Goal: Task Accomplishment & Management: Manage account settings

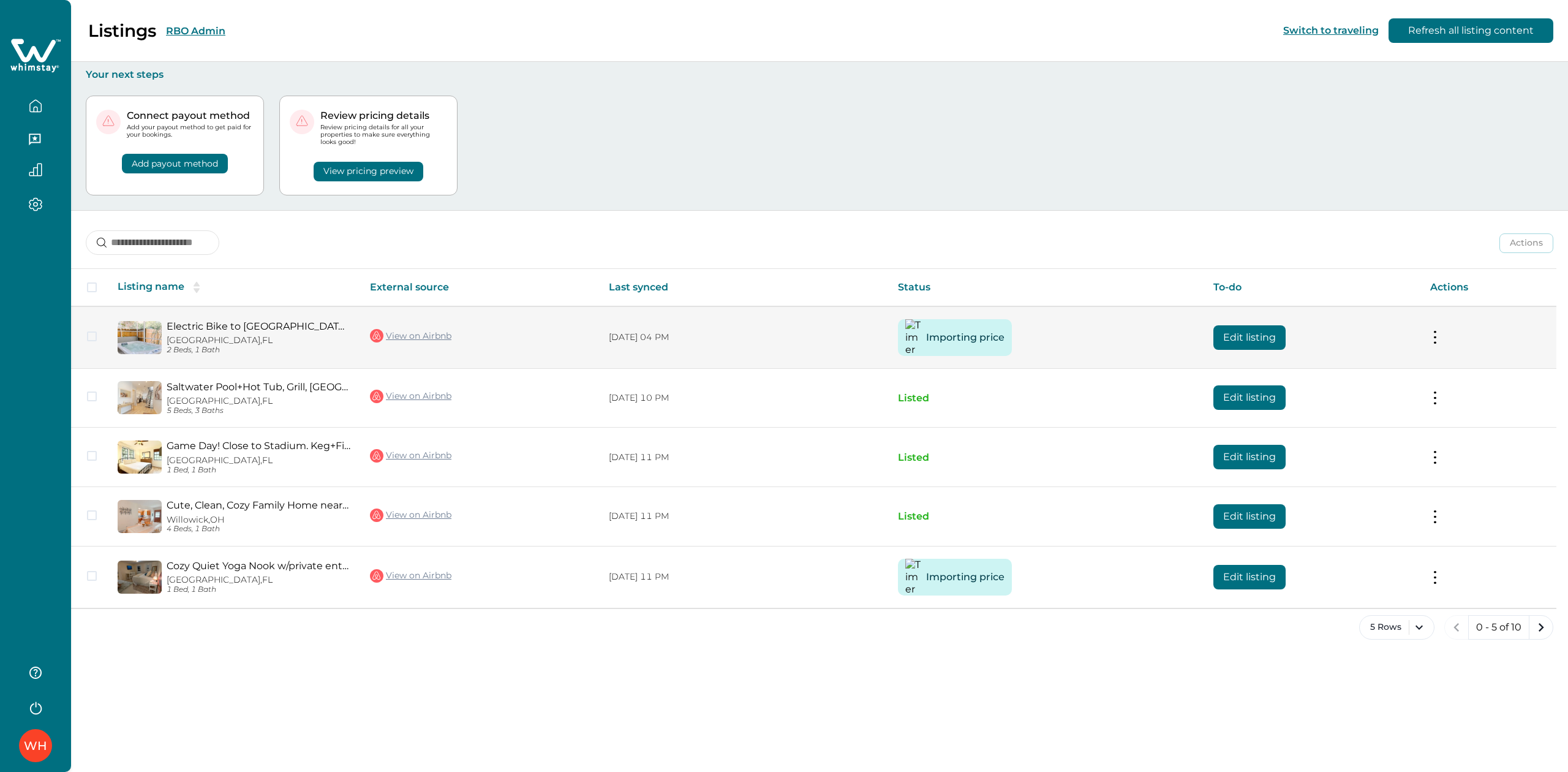
click at [1241, 337] on button "Edit listing" at bounding box center [1249, 337] width 72 height 24
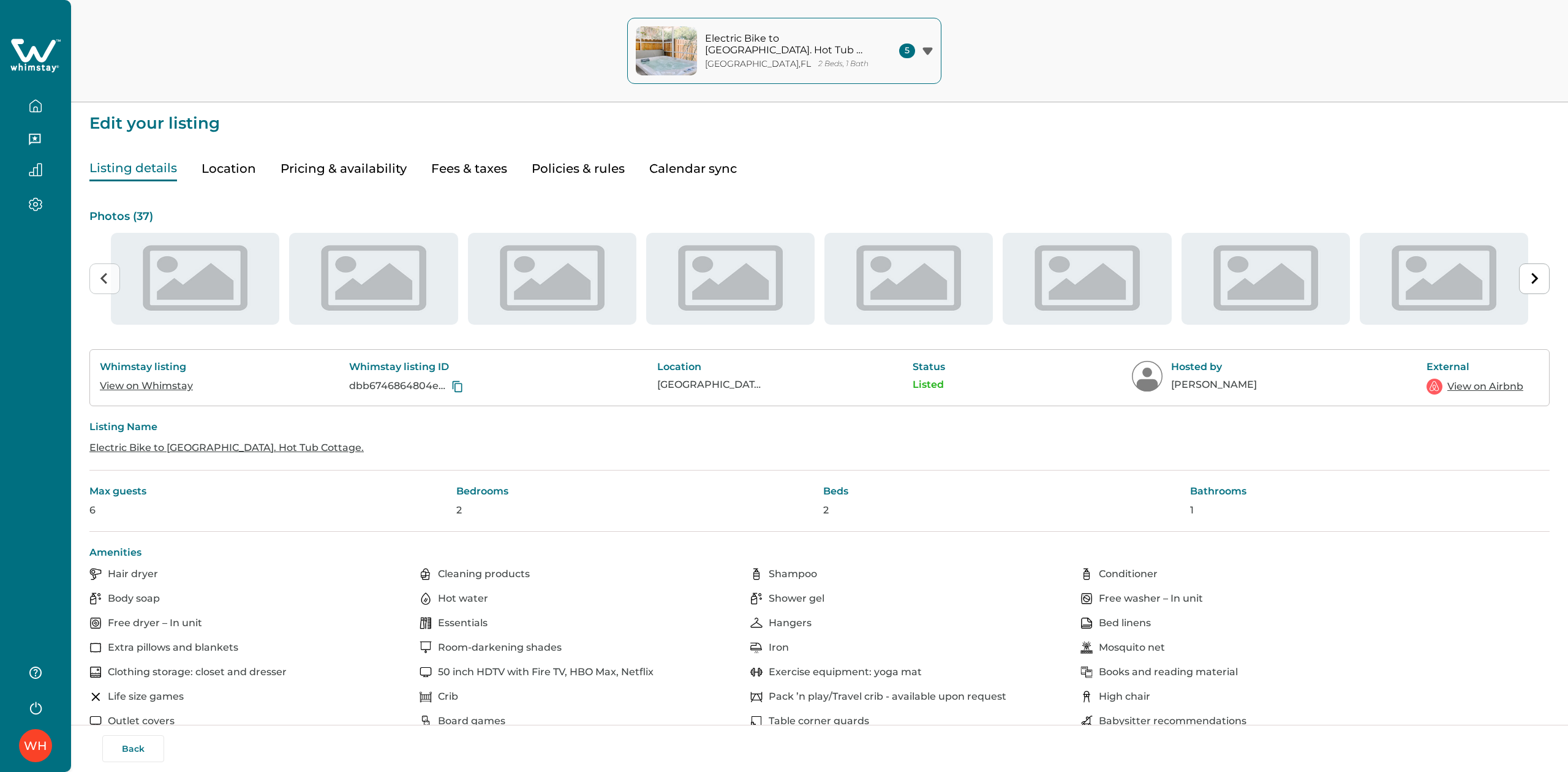
type input "**"
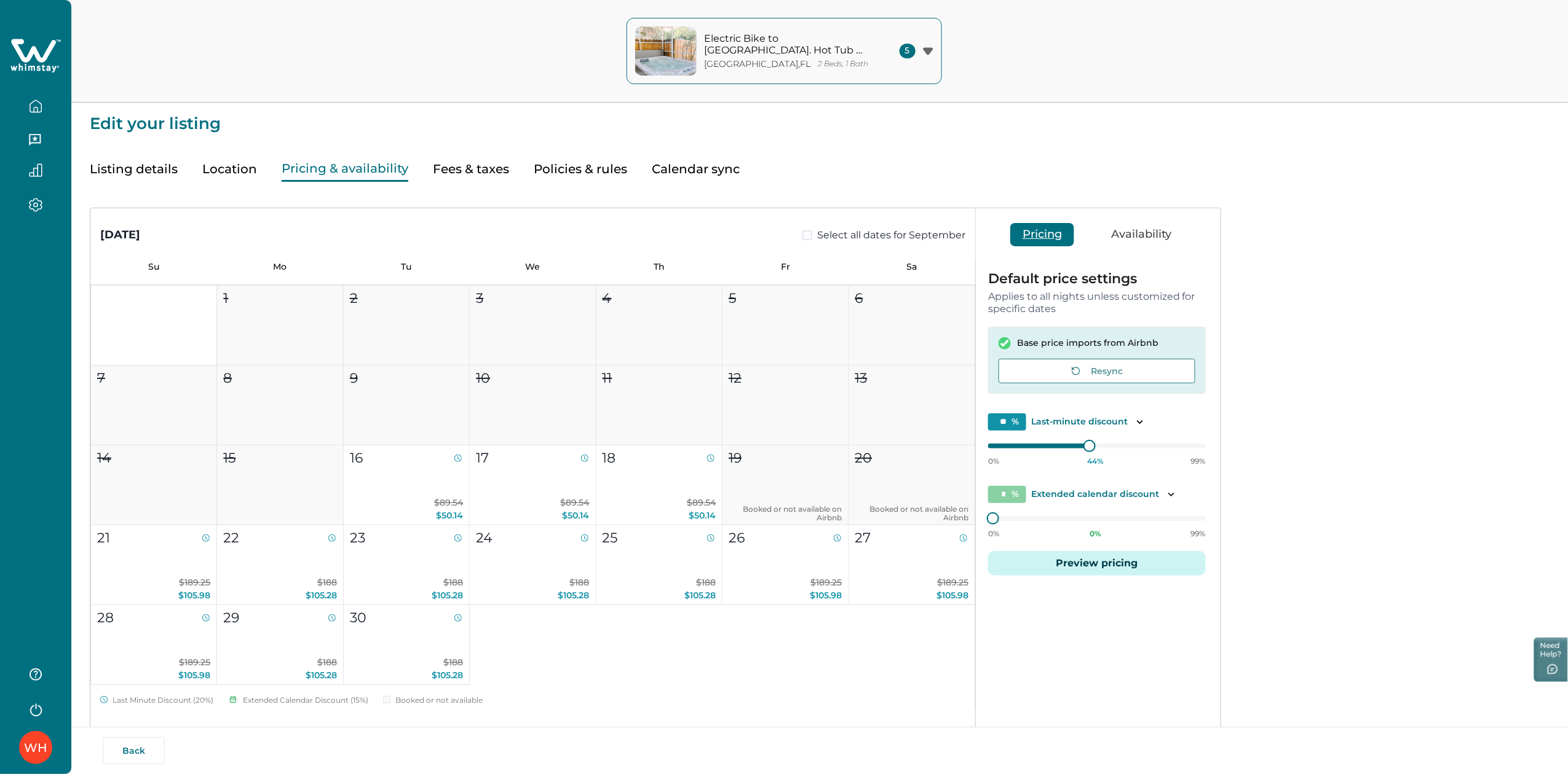
click at [389, 175] on button "Pricing & availability" at bounding box center [345, 169] width 127 height 25
click at [1022, 359] on button "Resync" at bounding box center [1097, 371] width 197 height 24
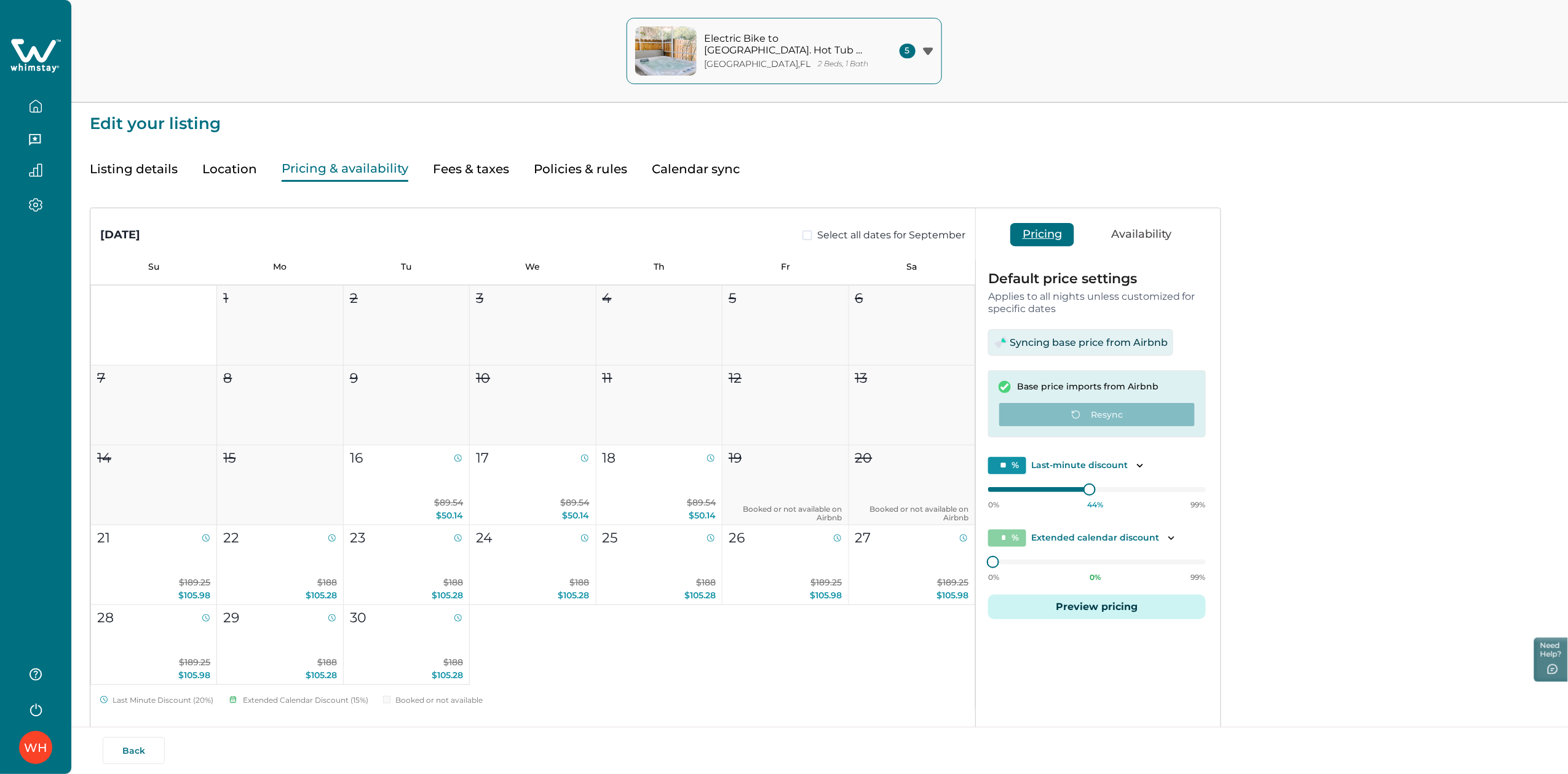
click at [1022, 358] on div "Default price settings Applies to all nights unless customized for specific dat…" at bounding box center [1096, 453] width 242 height 387
click at [28, 110] on button "button" at bounding box center [35, 106] width 52 height 24
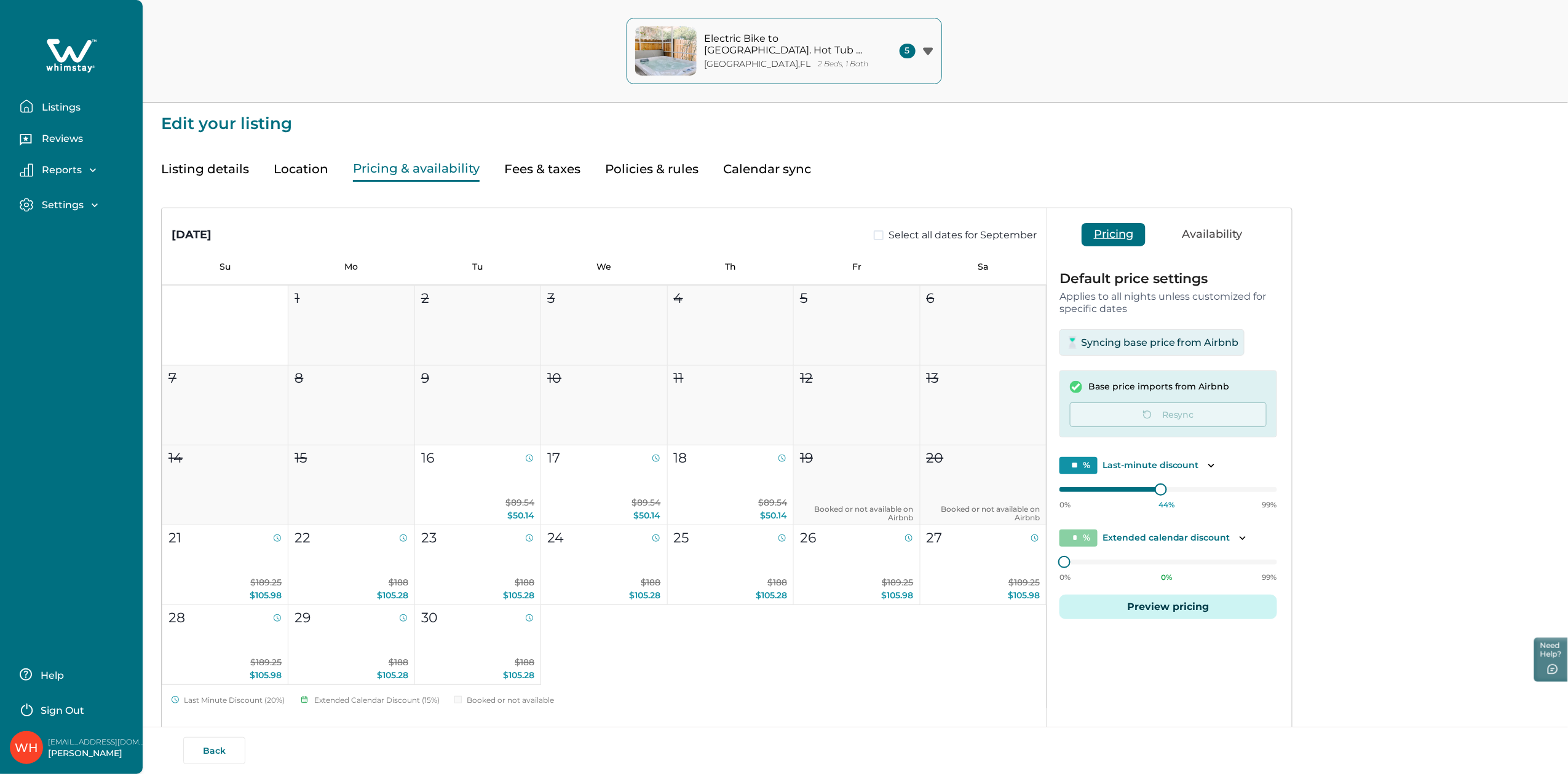
click at [51, 110] on p "Listings" at bounding box center [59, 107] width 43 height 12
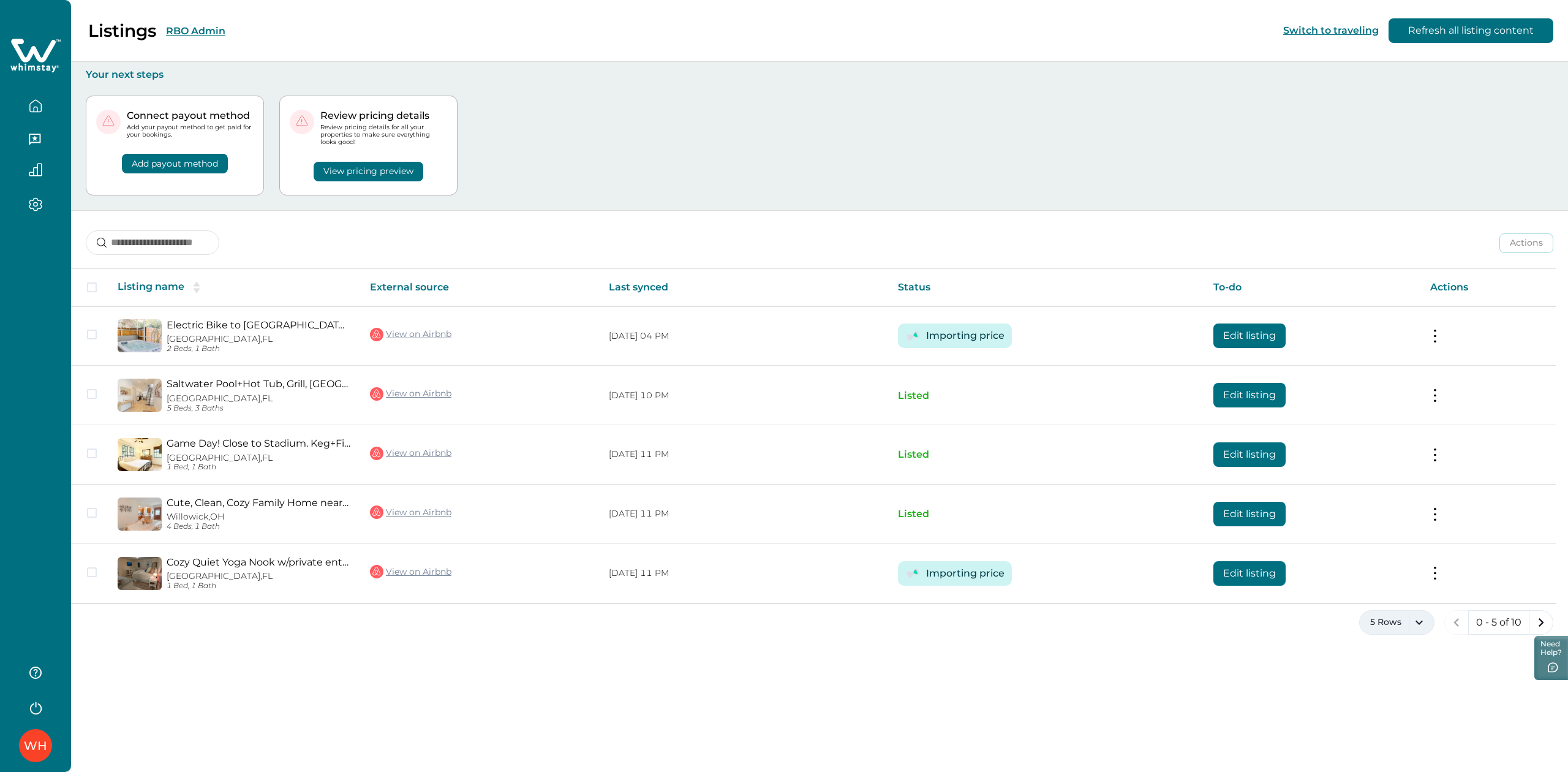
click at [1414, 623] on button "5 Rows" at bounding box center [1397, 622] width 75 height 24
click at [1388, 567] on button "50 Rows" at bounding box center [1395, 556] width 64 height 24
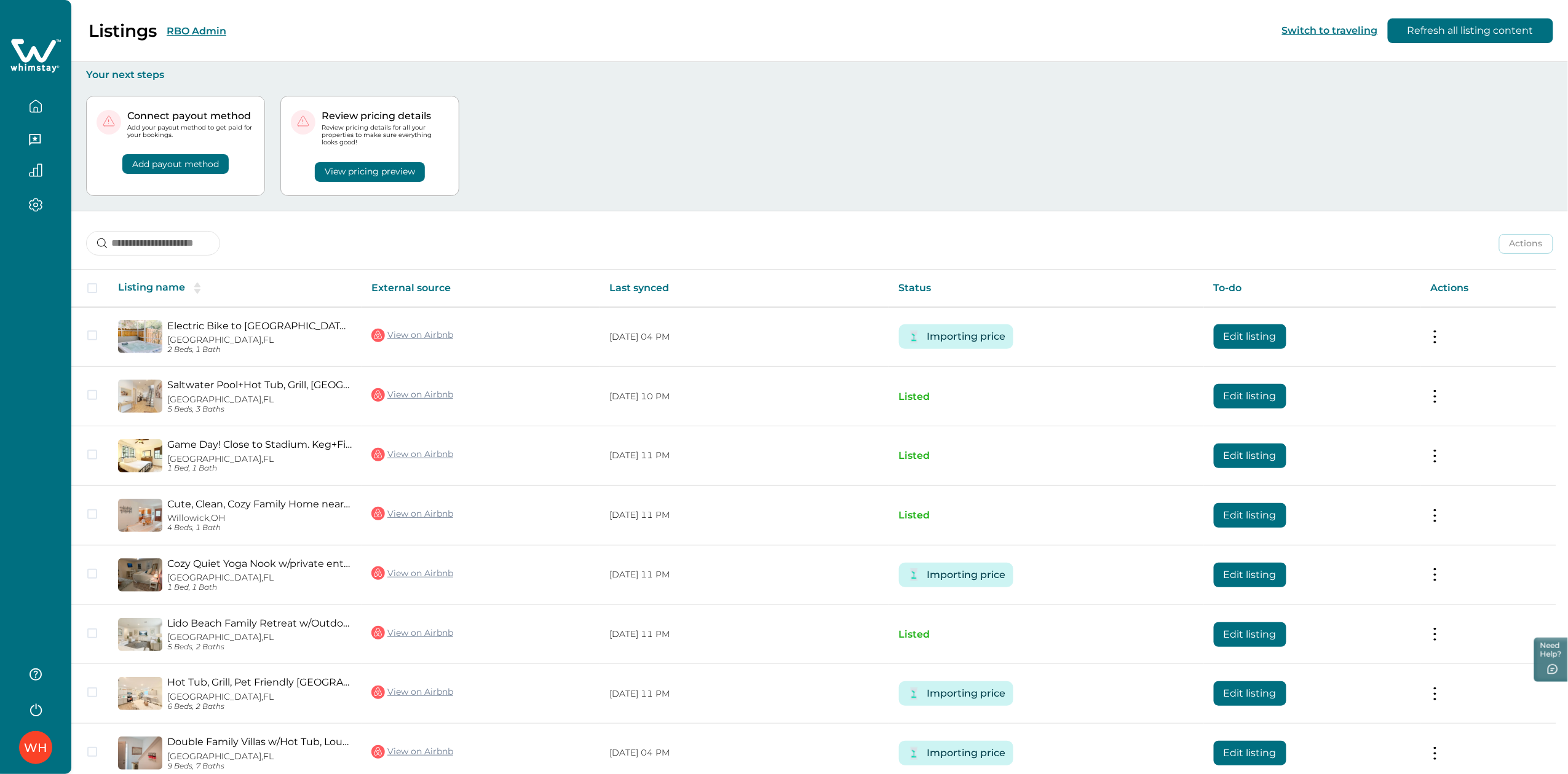
scroll to position [176, 0]
